Goal: Task Accomplishment & Management: Complete application form

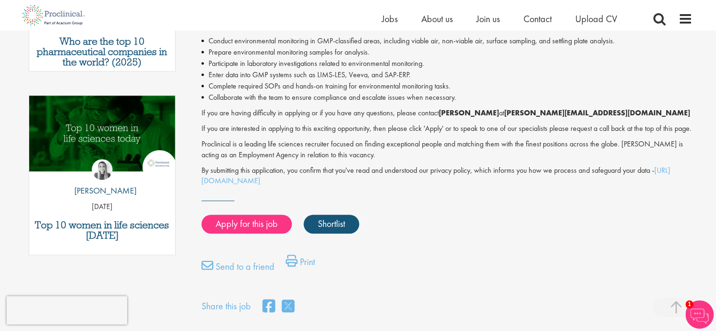
scroll to position [471, 0]
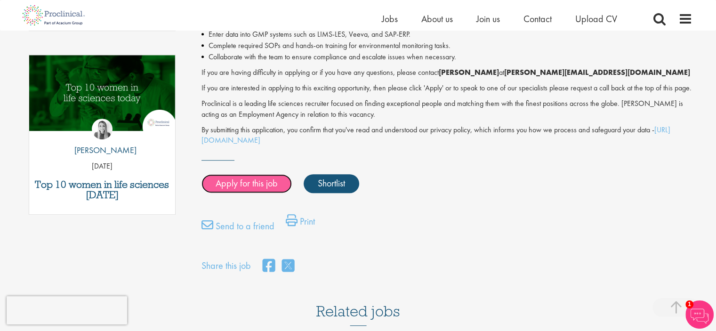
click at [275, 186] on link "Apply for this job" at bounding box center [247, 183] width 90 height 19
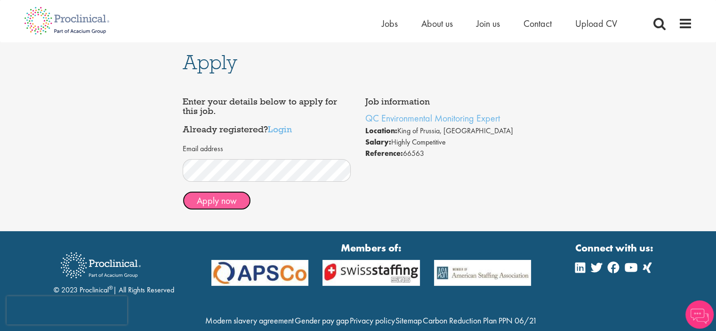
click at [235, 197] on button "Apply now" at bounding box center [217, 200] width 68 height 19
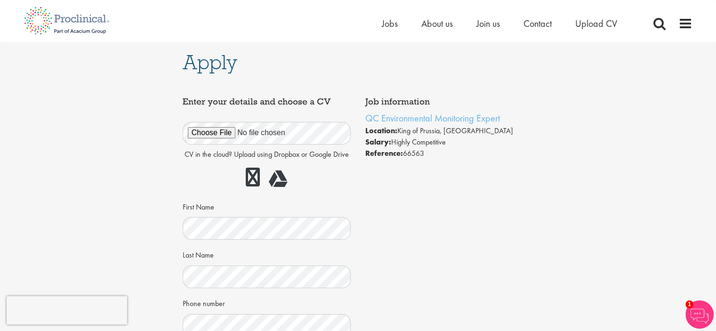
click at [347, 161] on div "CV in the cloud? Upload using Dropbox or Google Drive" at bounding box center [267, 151] width 169 height 81
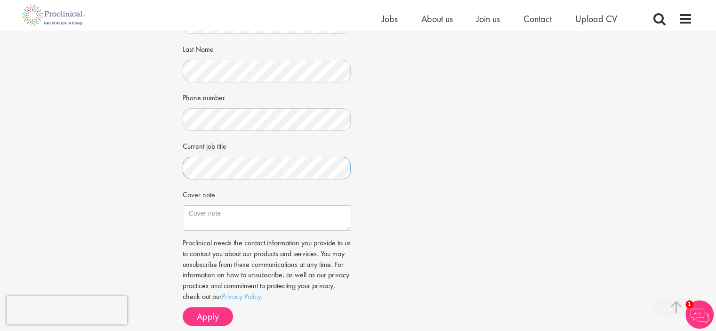
scroll to position [235, 0]
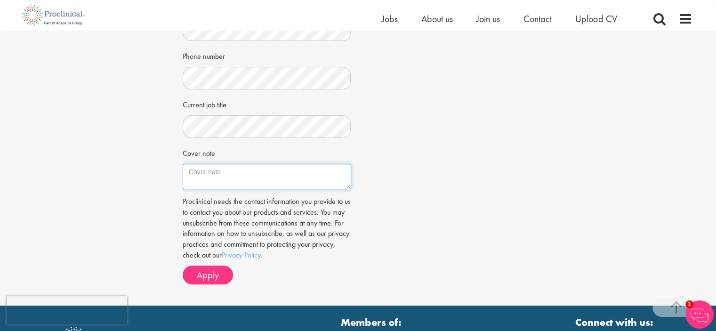
click at [230, 175] on textarea "Cover note" at bounding box center [267, 176] width 169 height 25
paste textarea "I value scientific rigor, continuous learning, and teamwork. I am easy to work …"
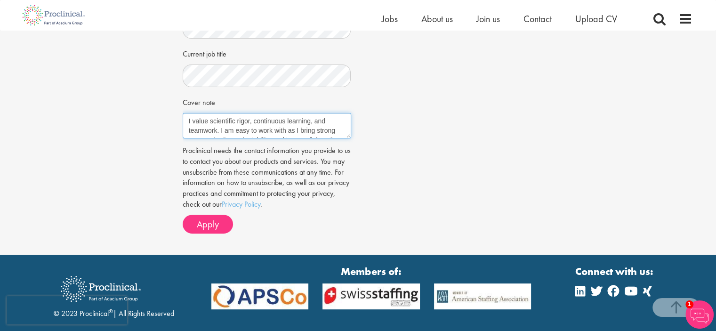
scroll to position [314, 0]
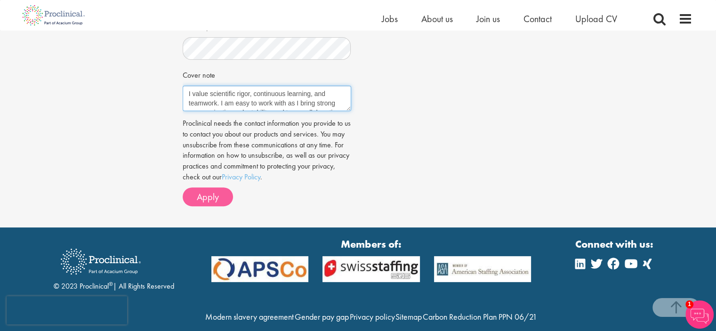
type textarea "I value scientific rigor, continuous learning, and teamwork. I am easy to work …"
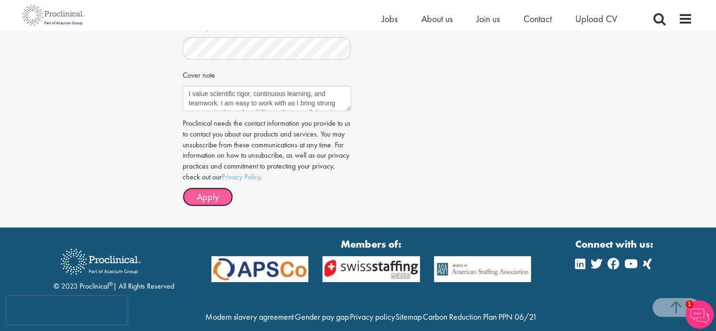
click at [205, 193] on span "Apply" at bounding box center [208, 197] width 22 height 12
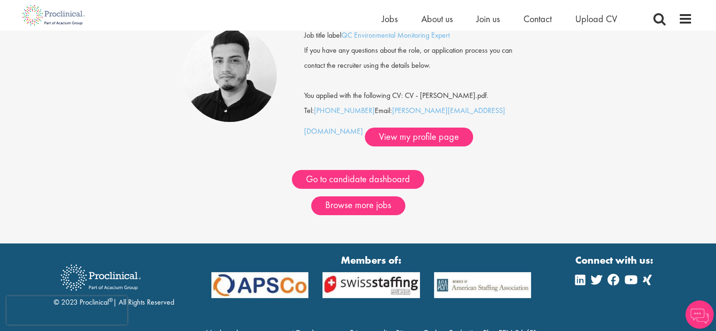
scroll to position [78, 0]
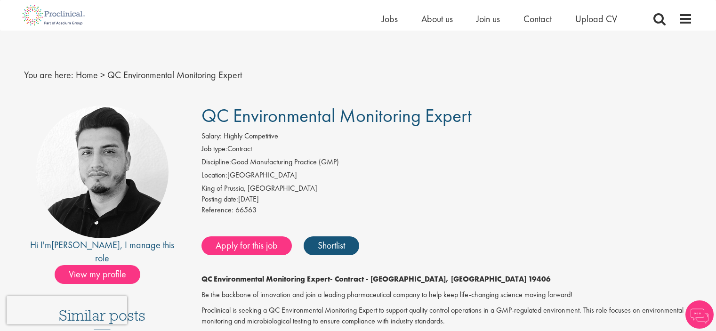
scroll to position [471, 0]
